Goal: Information Seeking & Learning: Check status

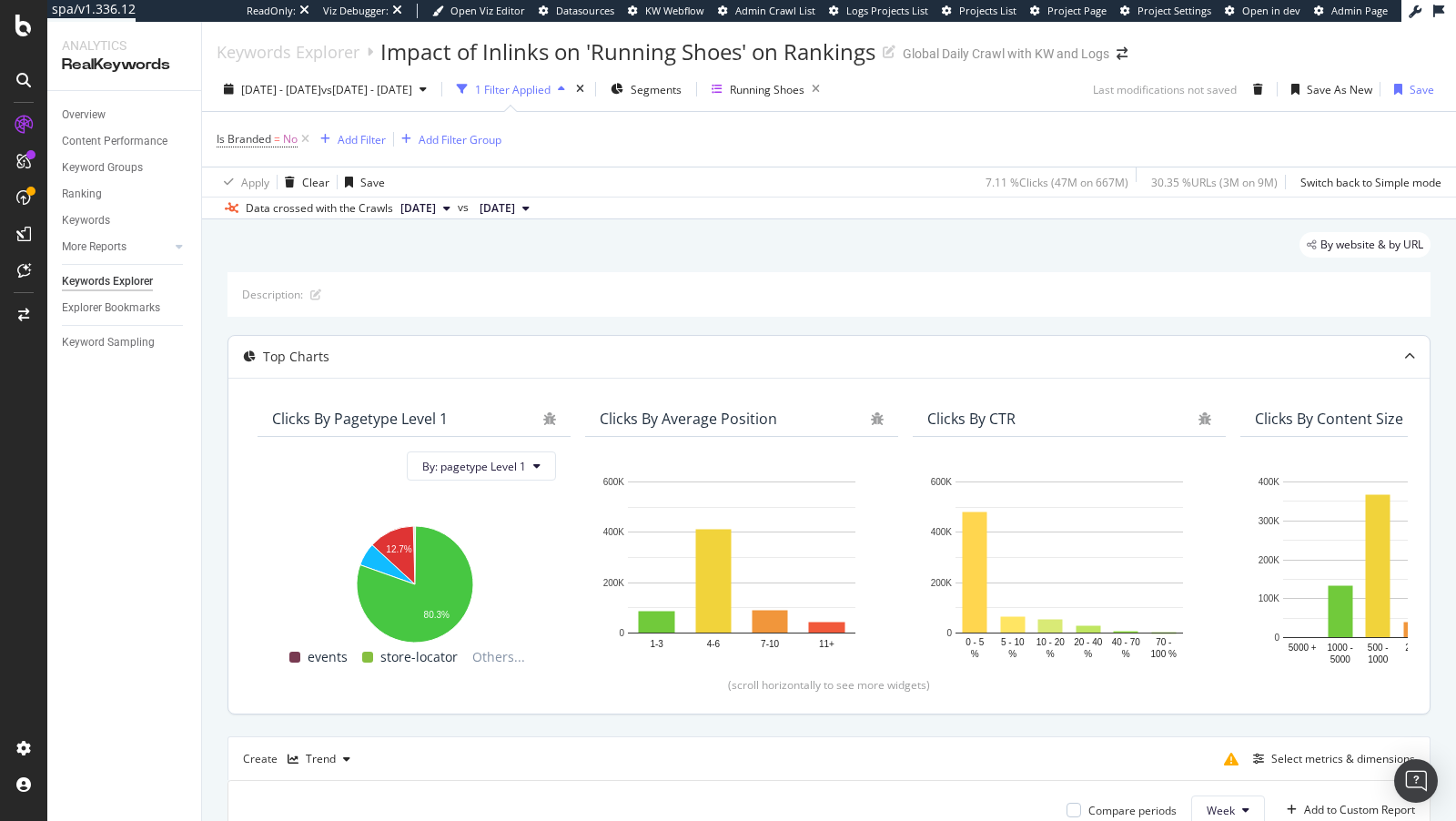
scroll to position [480, 0]
